Goal: Find specific page/section: Find specific page/section

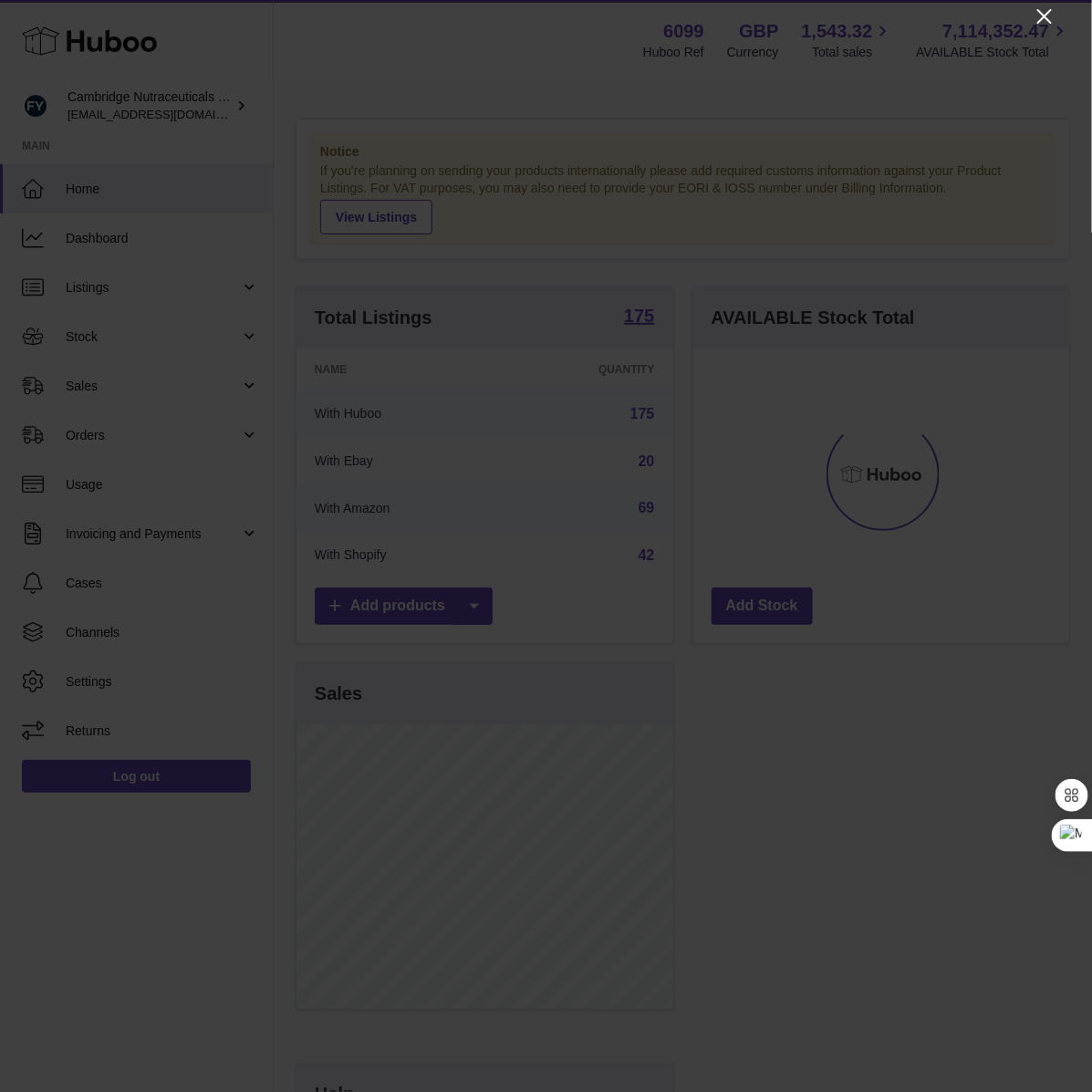
click at [1043, 12] on icon "Close" at bounding box center [1045, 17] width 21 height 21
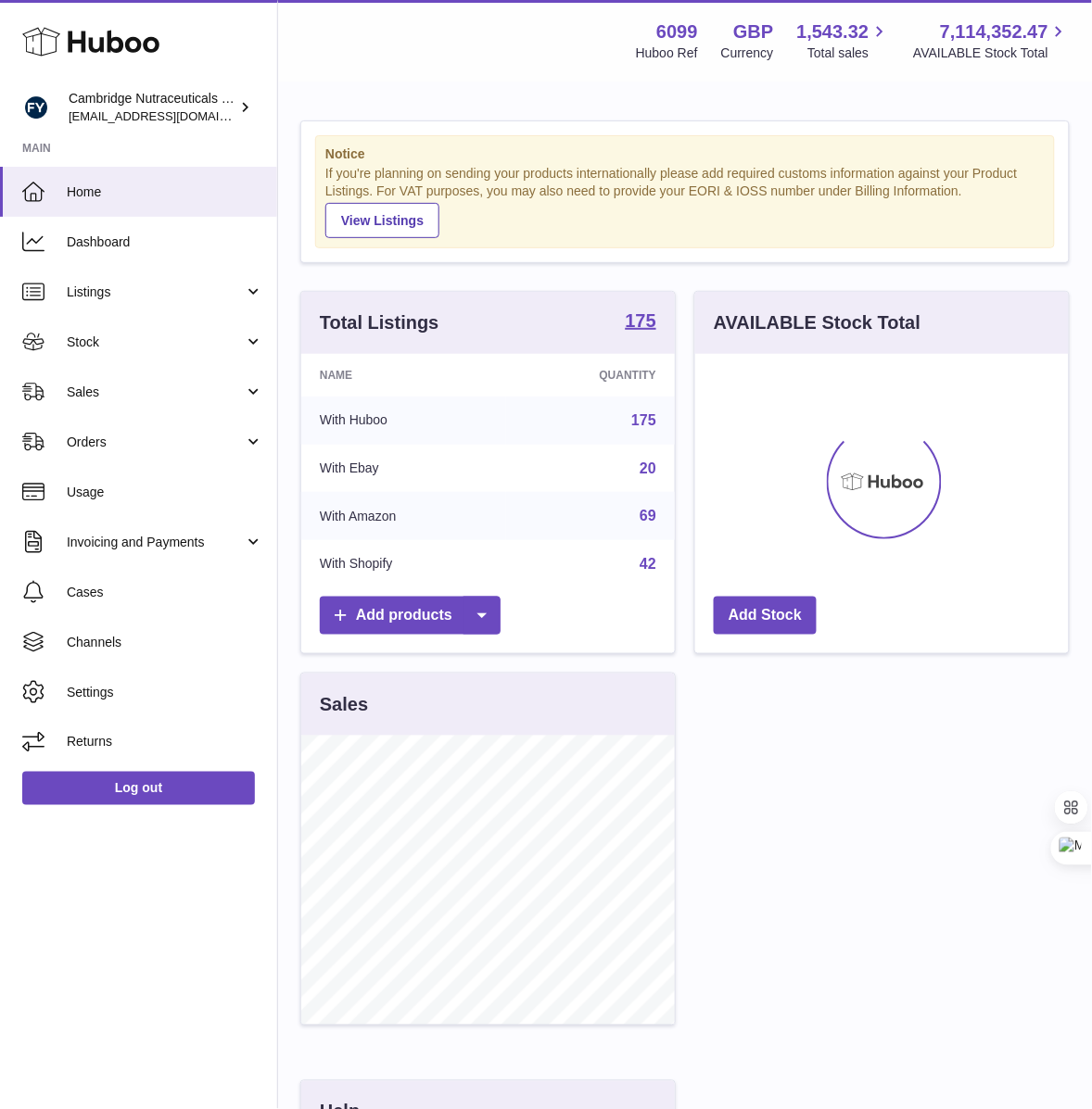
scroll to position [926564, 926338]
click at [99, 391] on span "Sales" at bounding box center [154, 393] width 177 height 18
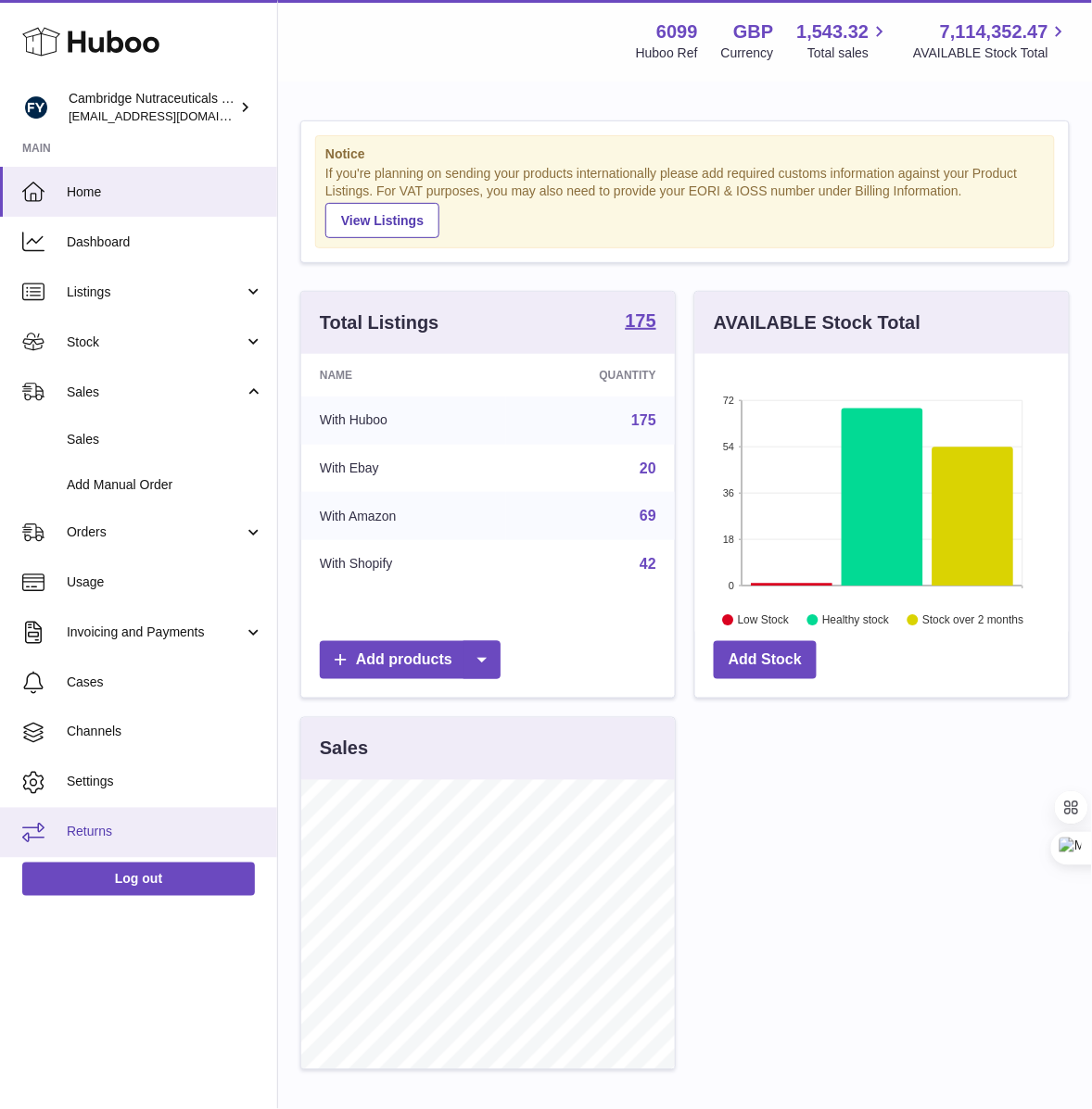
click at [85, 836] on span "Returns" at bounding box center [164, 833] width 196 height 18
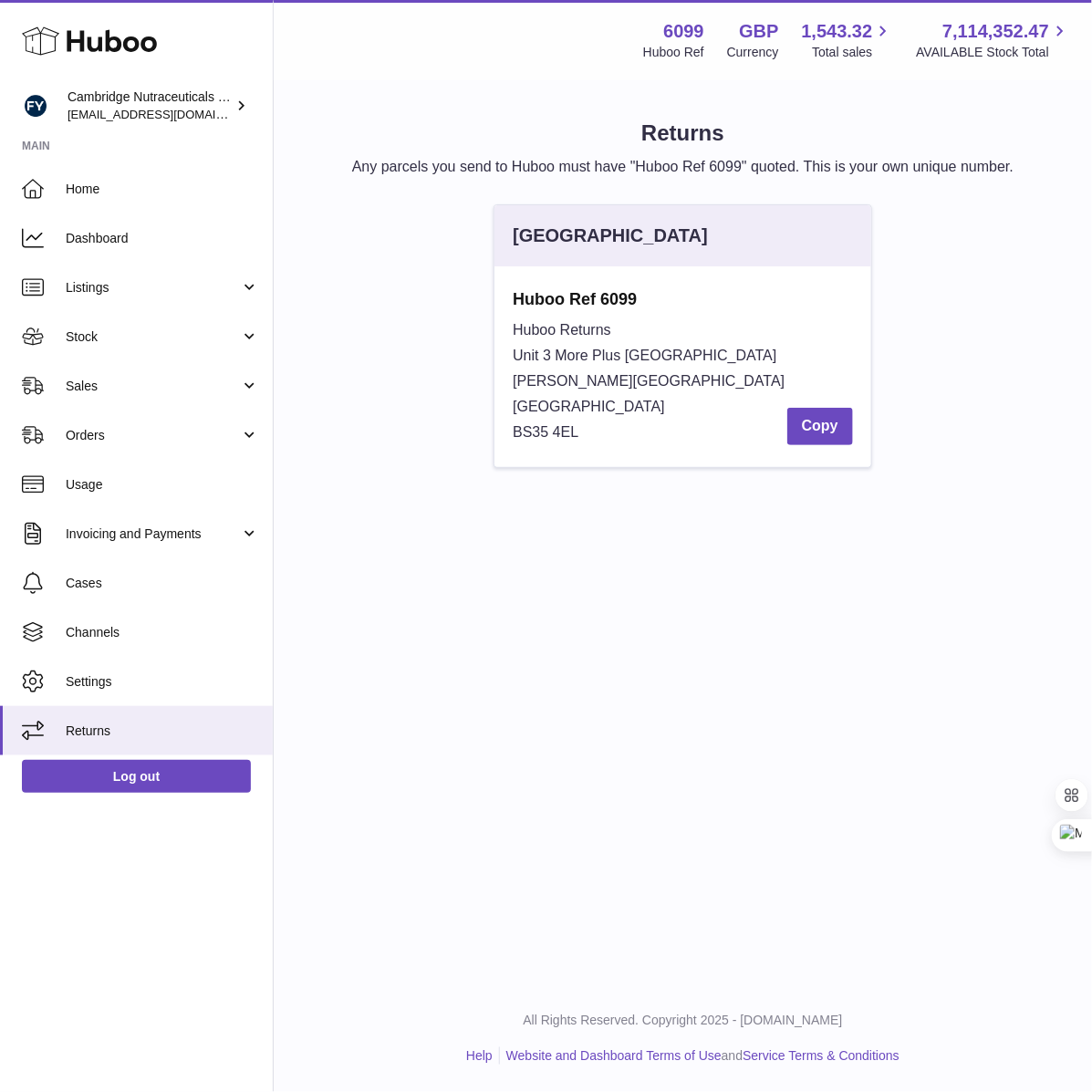
click at [550, 356] on span "Unit 3 More Plus Central Park" at bounding box center [644, 356] width 264 height 16
drag, startPoint x: 614, startPoint y: 381, endPoint x: 564, endPoint y: 385, distance: 50.2
click at [564, 385] on span "Hudson Avenue" at bounding box center [648, 381] width 272 height 16
click at [592, 434] on div "Huboo Returns Unit 3 More Plus Central Park Hudson Avenue Severn Beach BS35 4EL…" at bounding box center [682, 381] width 340 height 128
drag, startPoint x: 570, startPoint y: 380, endPoint x: 630, endPoint y: 381, distance: 60.0
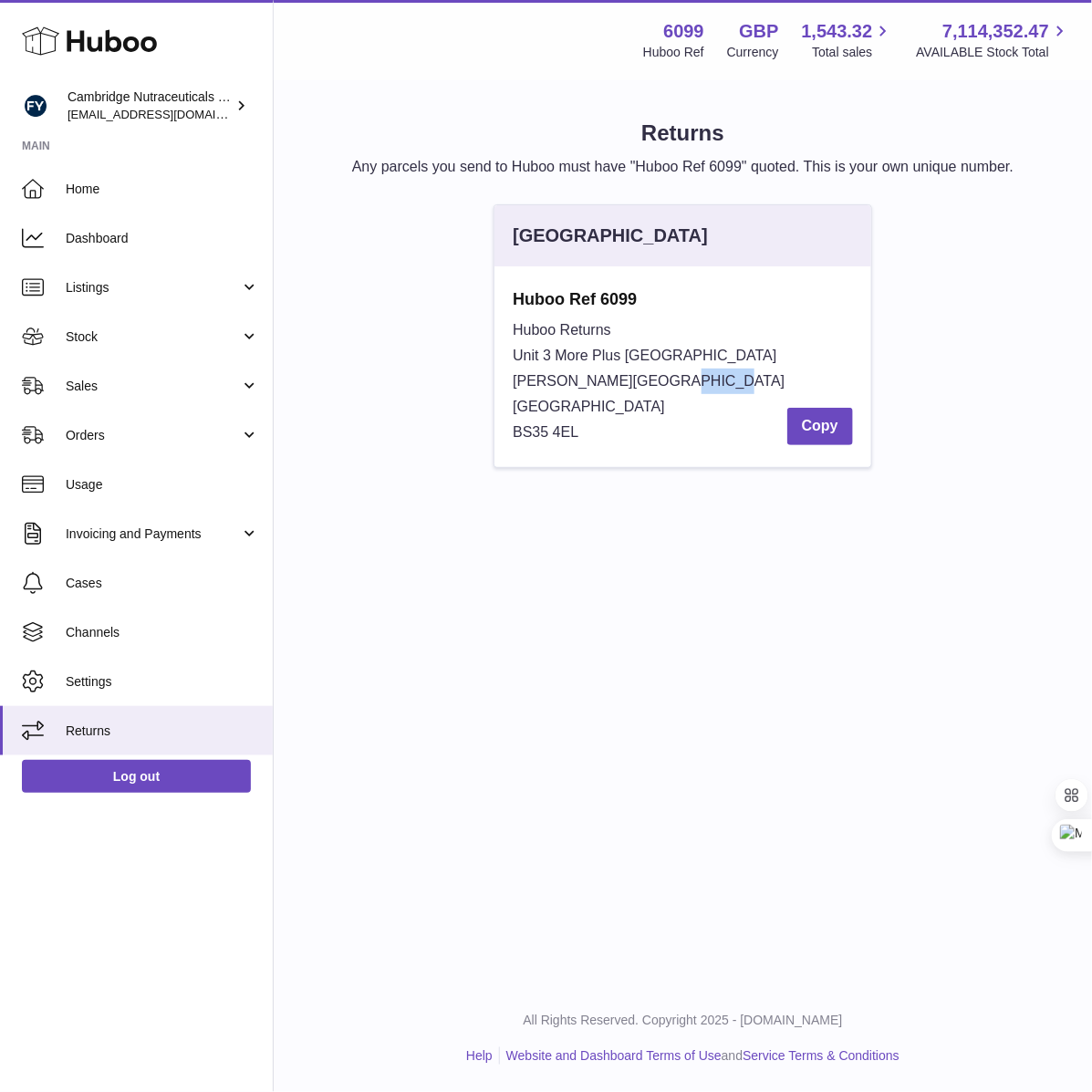
click at [630, 381] on div "Huboo Returns Unit 3 More Plus Central Park Hudson Avenue Severn Beach BS35 4EL…" at bounding box center [682, 381] width 340 height 128
click at [402, 393] on div "United Kingdom Huboo Ref 6099 Huboo Returns Unit 3 More Plus Central Park Hudso…" at bounding box center [682, 345] width 793 height 282
click at [580, 431] on div "Huboo Returns Unit 3 More Plus Central Park Hudson Avenue Severn Beach BS35 4EL…" at bounding box center [682, 381] width 340 height 128
